Goal: Task Accomplishment & Management: Complete application form

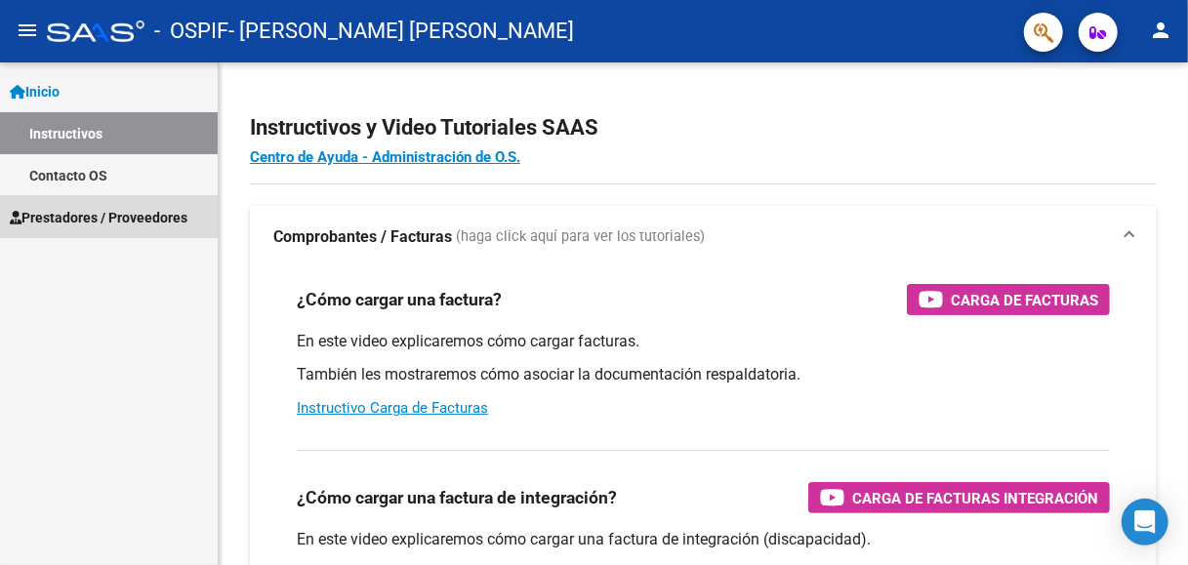
click at [104, 217] on span "Prestadores / Proveedores" at bounding box center [99, 217] width 178 height 21
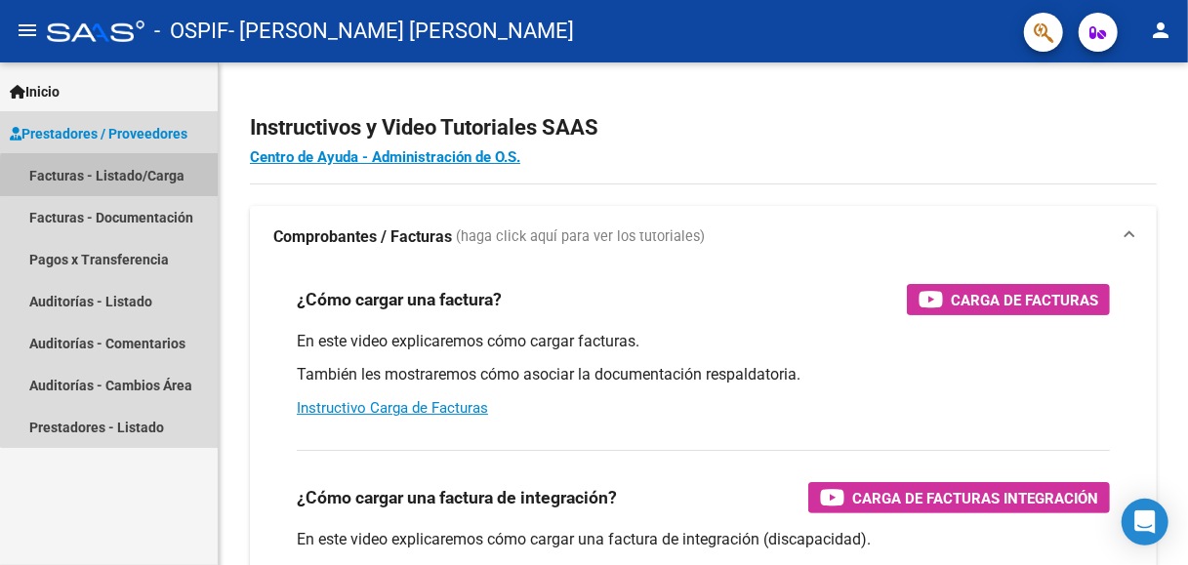
click at [116, 178] on link "Facturas - Listado/Carga" at bounding box center [109, 175] width 218 height 42
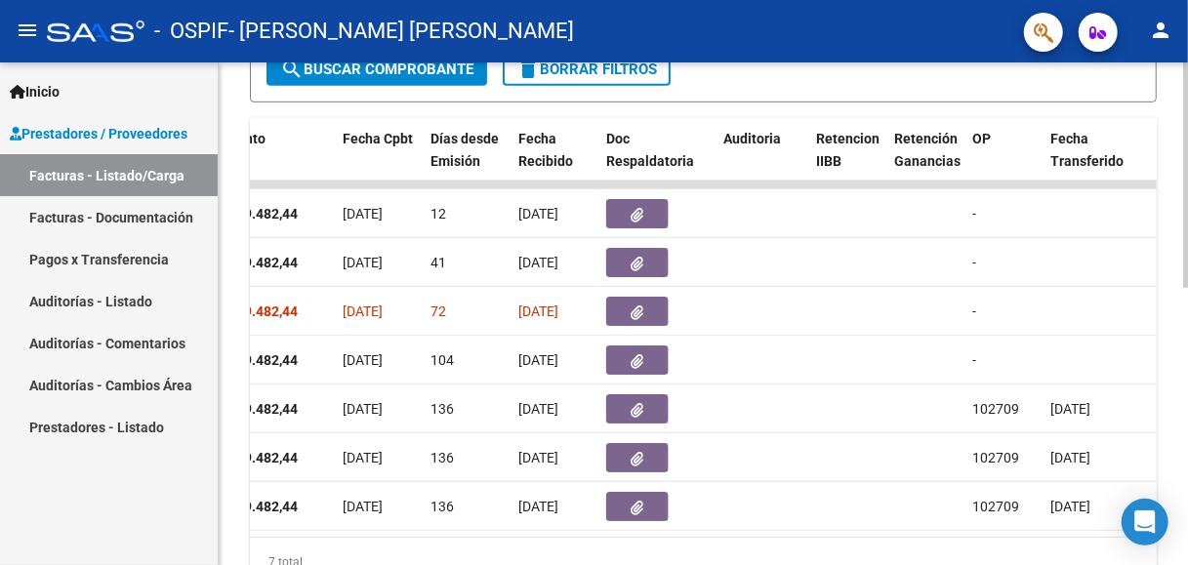
scroll to position [0, 927]
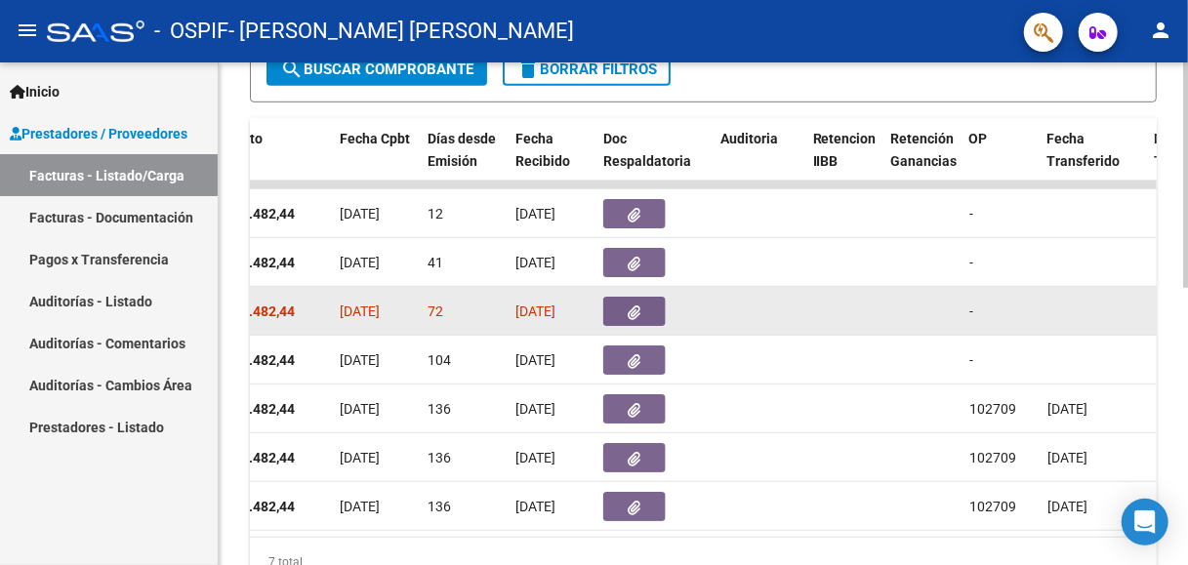
click at [632, 311] on icon "button" at bounding box center [635, 313] width 13 height 15
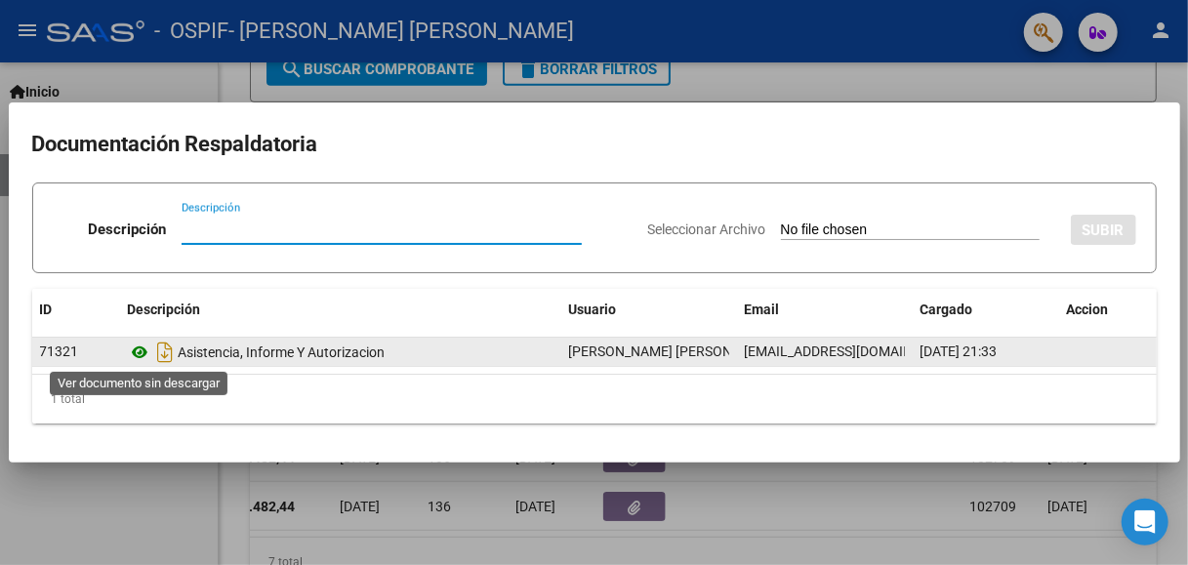
click at [145, 352] on icon at bounding box center [140, 352] width 25 height 23
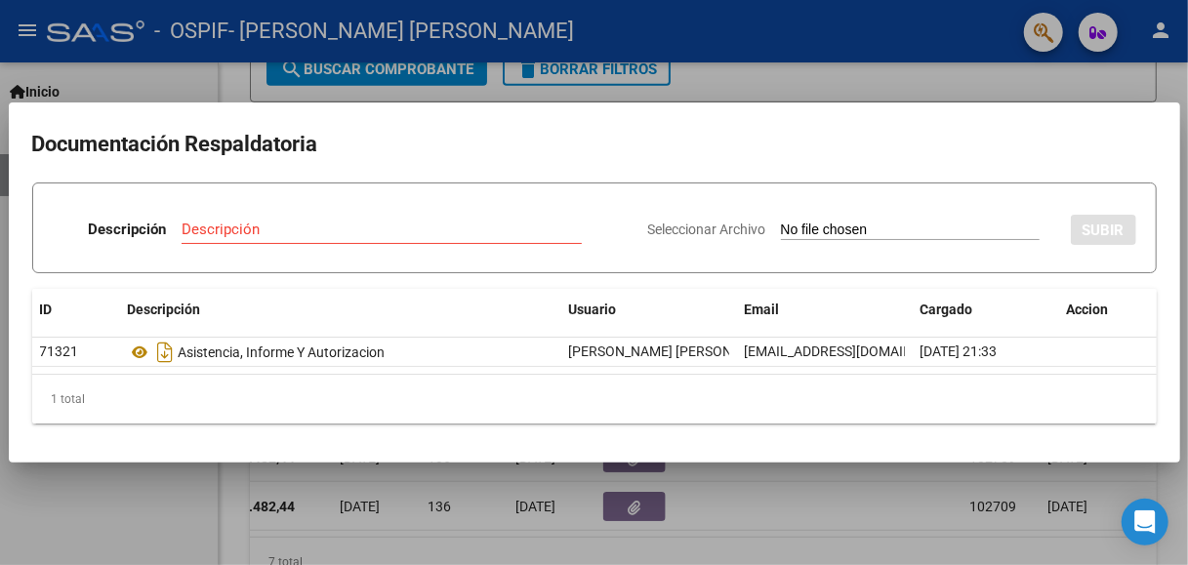
click at [929, 229] on input "Seleccionar Archivo" at bounding box center [910, 231] width 259 height 19
type input "C:\fakepath\ponce JUNIO.pdf"
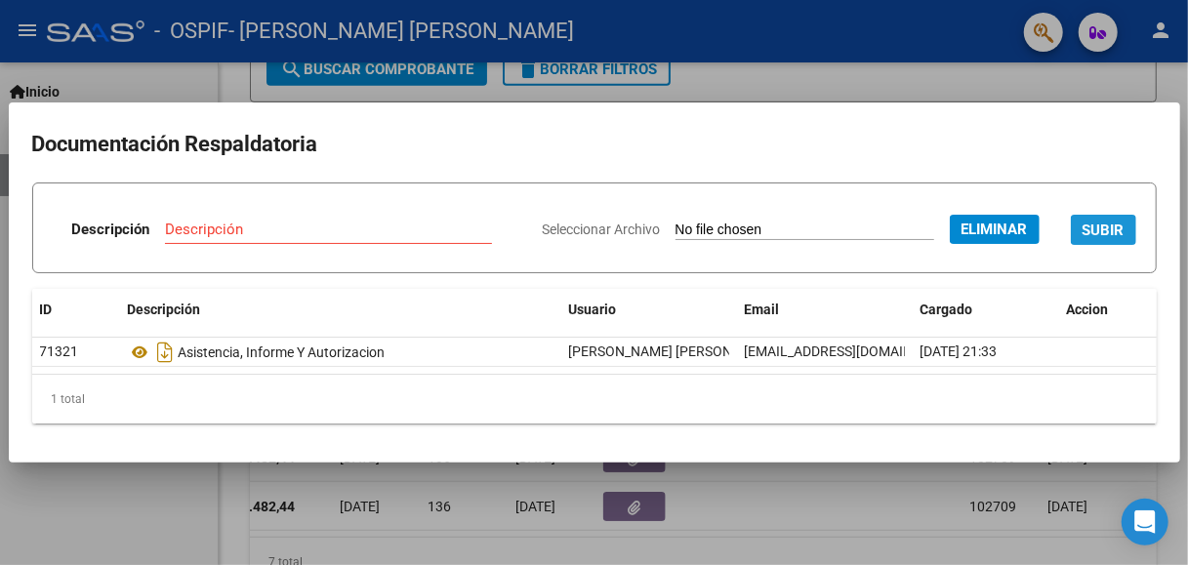
click at [1110, 232] on span "SUBIR" at bounding box center [1104, 231] width 42 height 18
click at [1083, 239] on span "SUBIR" at bounding box center [1104, 231] width 42 height 18
click at [273, 221] on input "Descripción" at bounding box center [265, 230] width 239 height 18
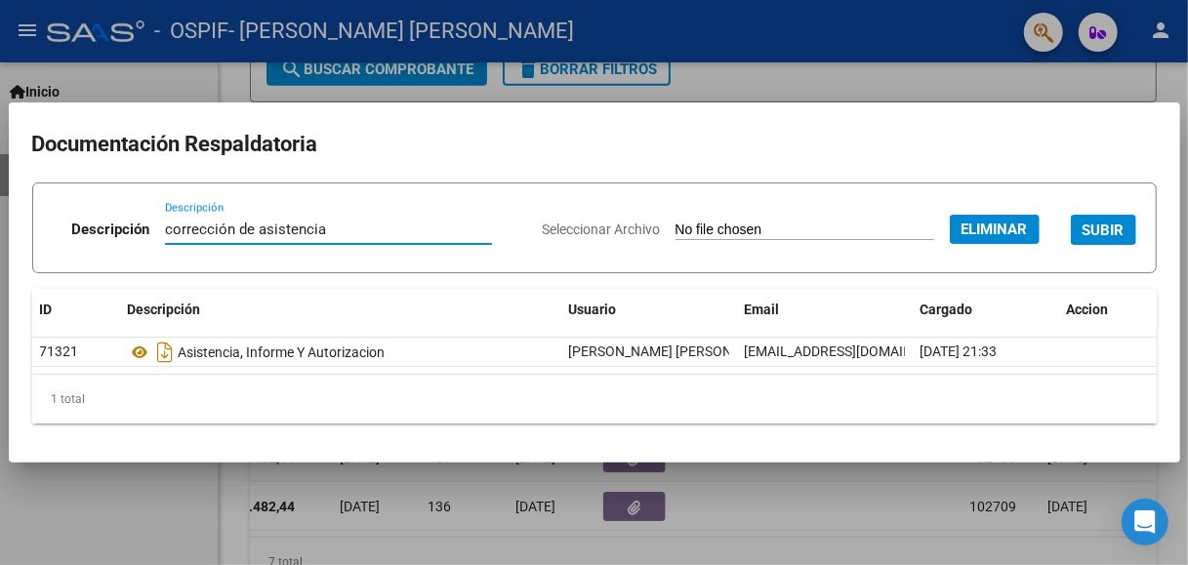
type input "corrección de asistencia"
click at [1103, 234] on span "SUBIR" at bounding box center [1104, 231] width 42 height 18
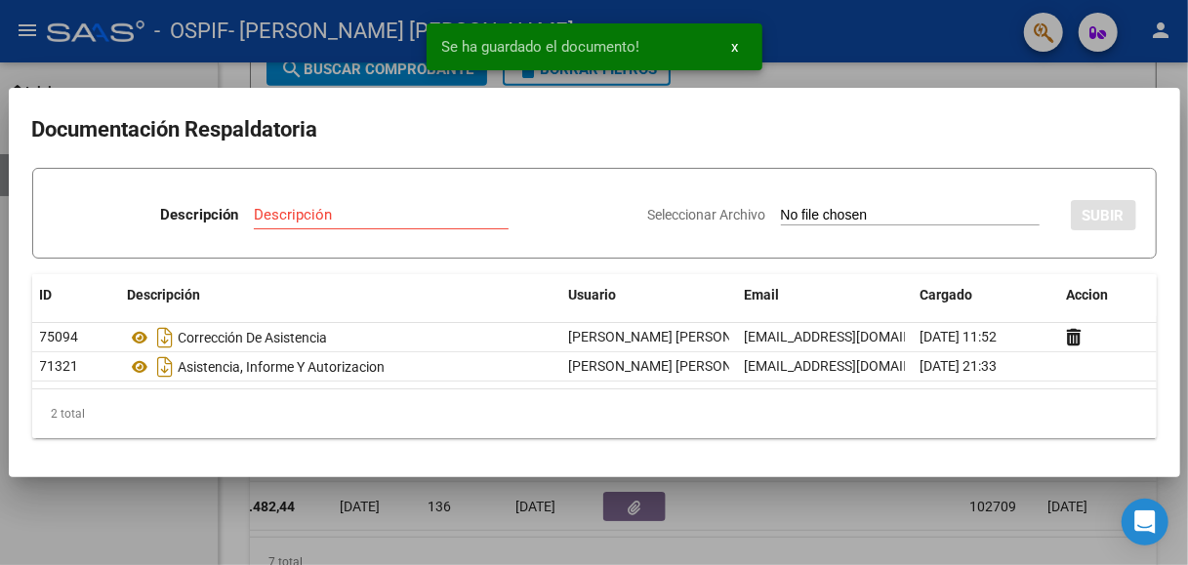
click at [1133, 69] on div at bounding box center [594, 282] width 1188 height 565
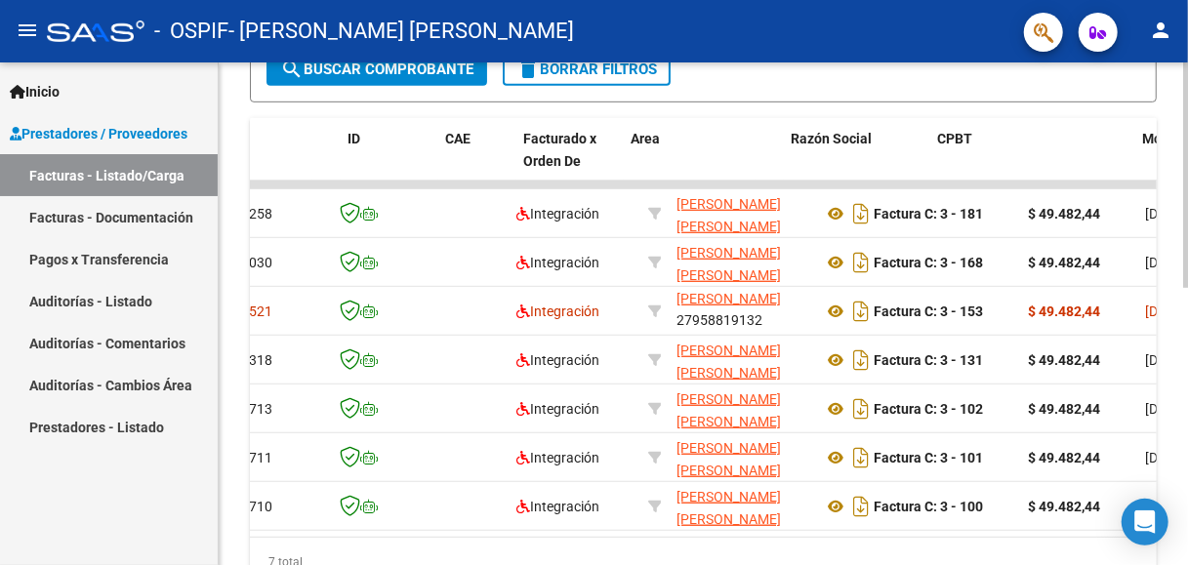
scroll to position [0, 0]
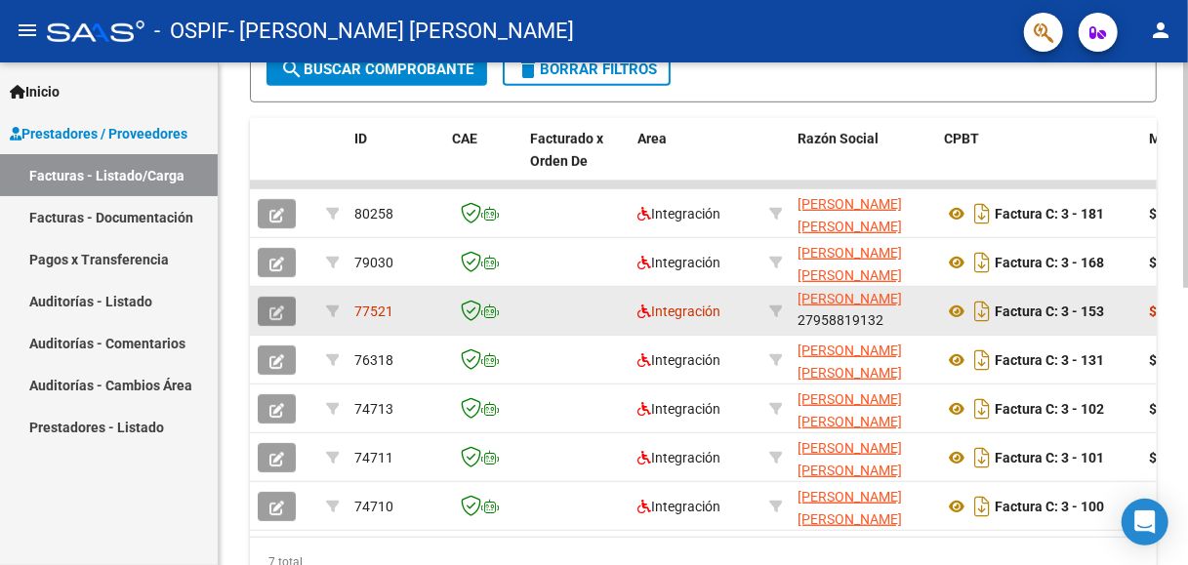
click at [269, 313] on button "button" at bounding box center [277, 311] width 38 height 29
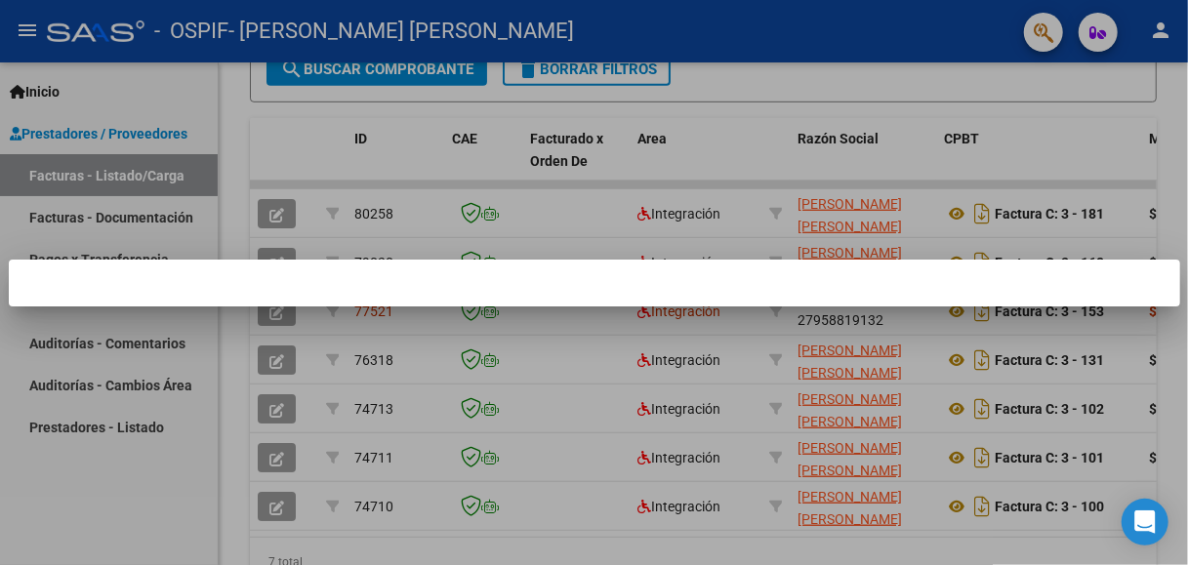
click at [404, 359] on div at bounding box center [594, 282] width 1188 height 565
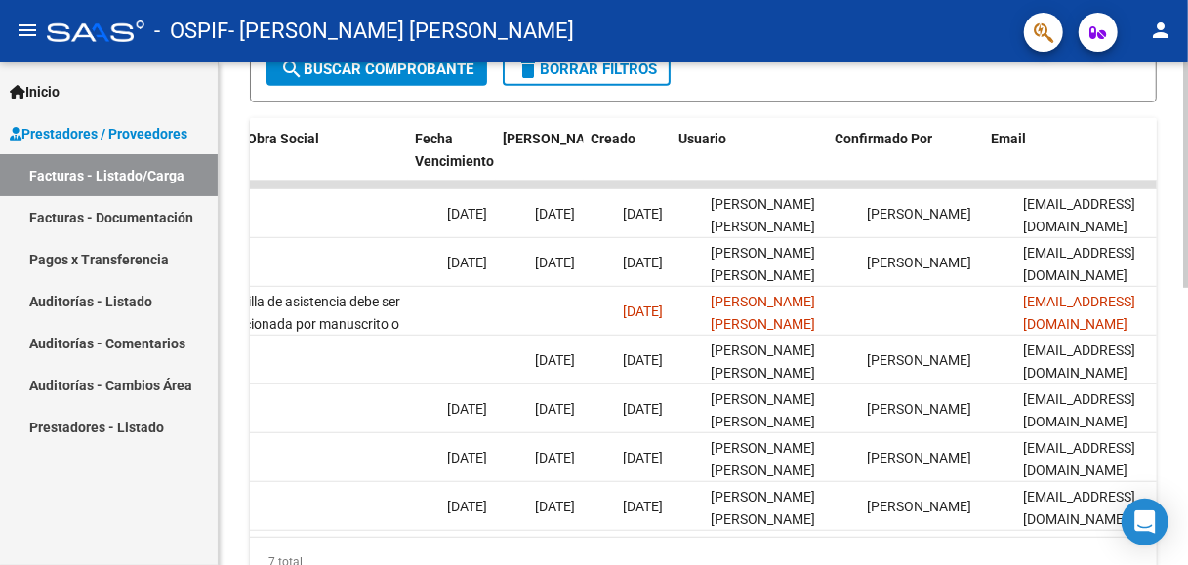
scroll to position [0, 3209]
